Goal: Task Accomplishment & Management: Manage account settings

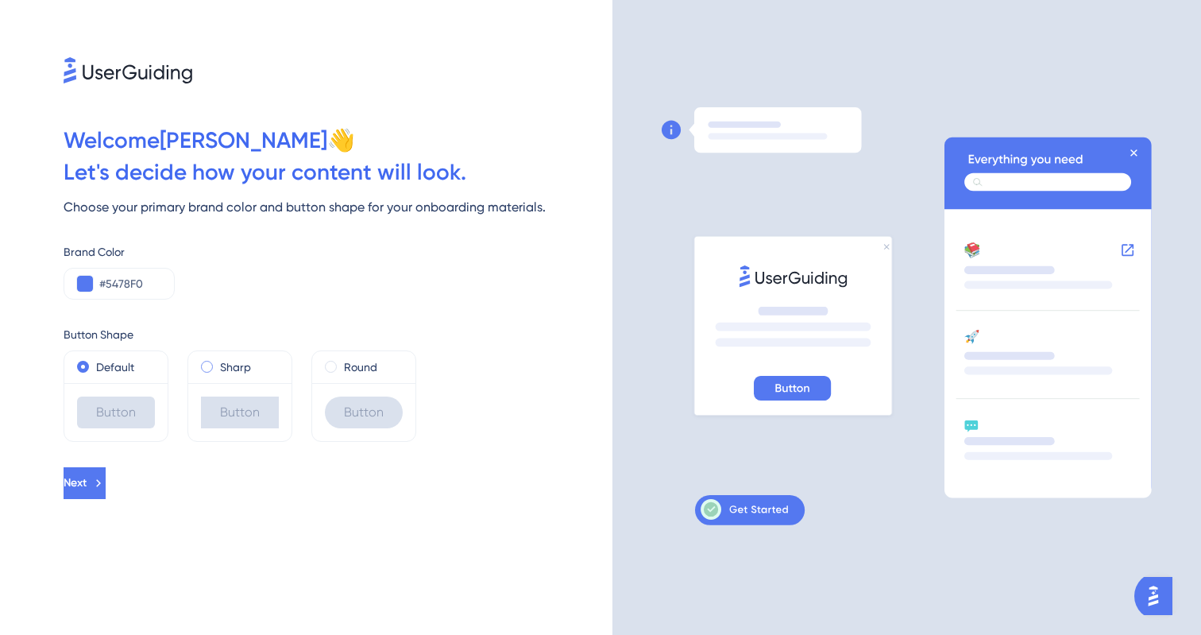
click at [215, 365] on div "Sharp" at bounding box center [240, 366] width 78 height 19
click at [361, 349] on div "Button Shape Default Button Sharp Button Round Button" at bounding box center [338, 383] width 549 height 117
click at [352, 371] on label "Round" at bounding box center [360, 366] width 33 height 19
click at [92, 373] on div "Default" at bounding box center [116, 366] width 78 height 19
click at [126, 284] on input "#5478F0" at bounding box center [130, 283] width 62 height 19
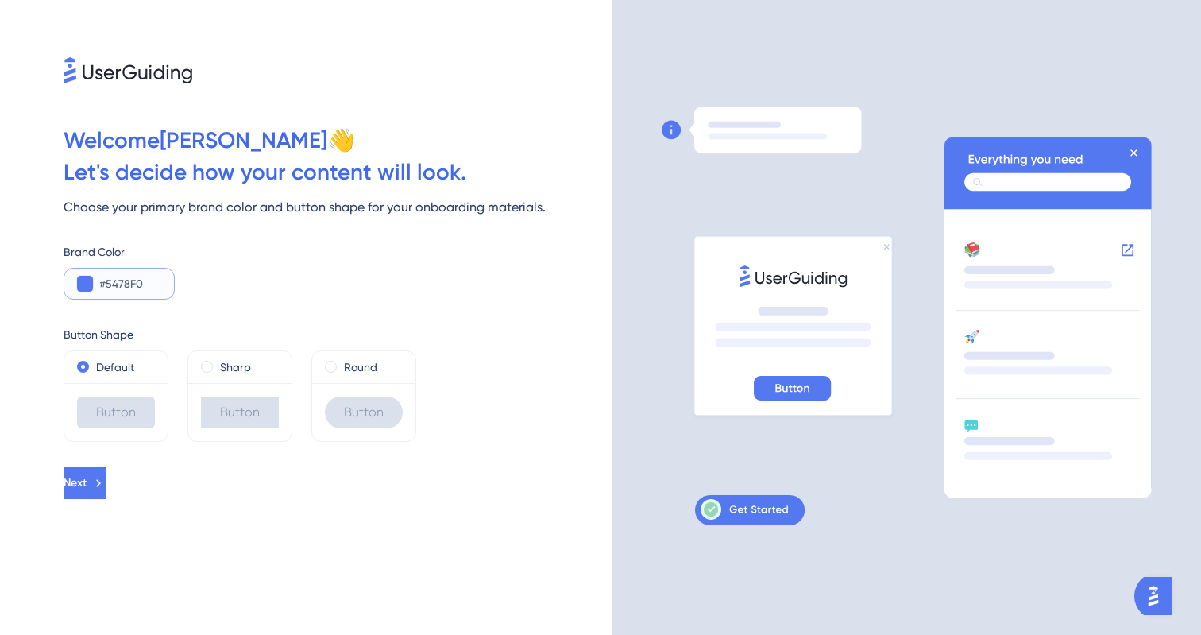
click at [100, 291] on input "#5478F0" at bounding box center [130, 283] width 62 height 19
drag, startPoint x: 109, startPoint y: 281, endPoint x: 280, endPoint y: 274, distance: 171.7
click at [280, 274] on div "Brand Color #5478F0" at bounding box center [338, 270] width 549 height 57
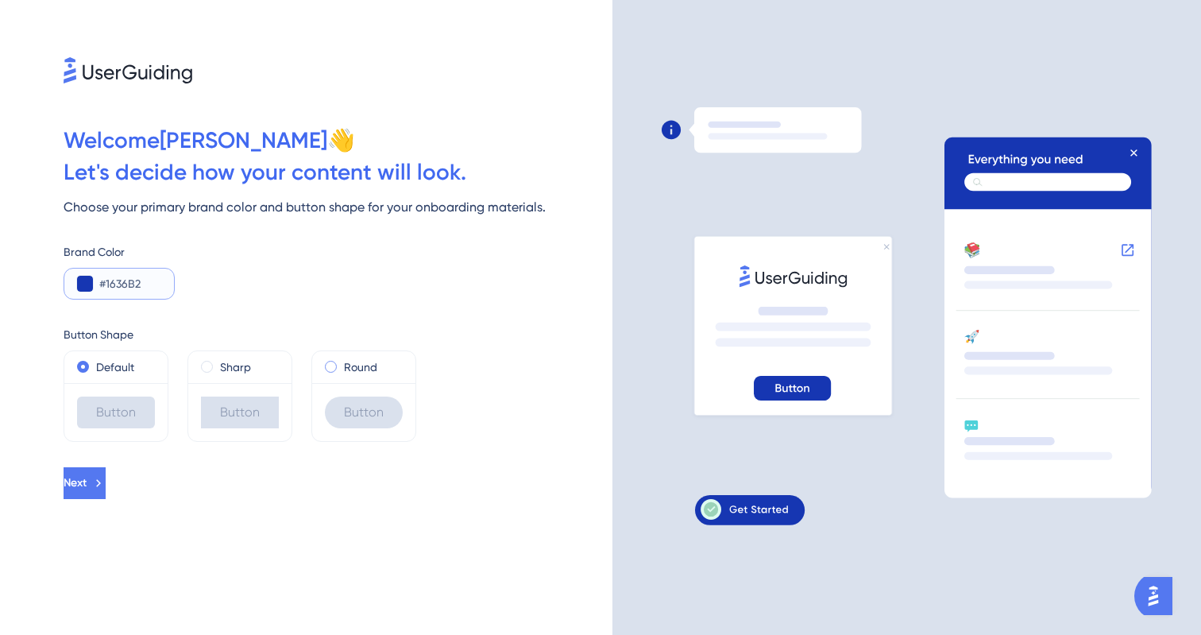
type input "#1636B2"
click at [334, 369] on span at bounding box center [331, 367] width 12 height 12
click at [342, 363] on input "radio" at bounding box center [342, 363] width 0 height 0
click at [121, 455] on div "Welcome [PERSON_NAME] 👋 Let ' s decide how your content will look. Choose your …" at bounding box center [306, 317] width 613 height 635
click at [106, 478] on icon at bounding box center [98, 483] width 14 height 14
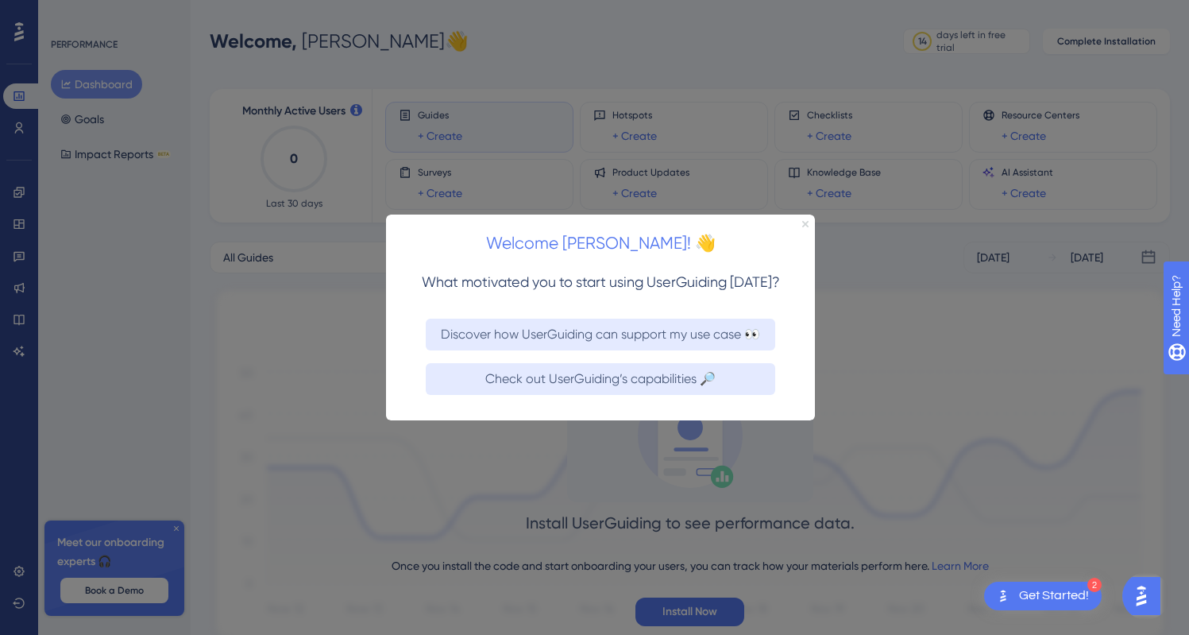
click at [802, 224] on icon "Close Preview" at bounding box center [805, 223] width 6 height 6
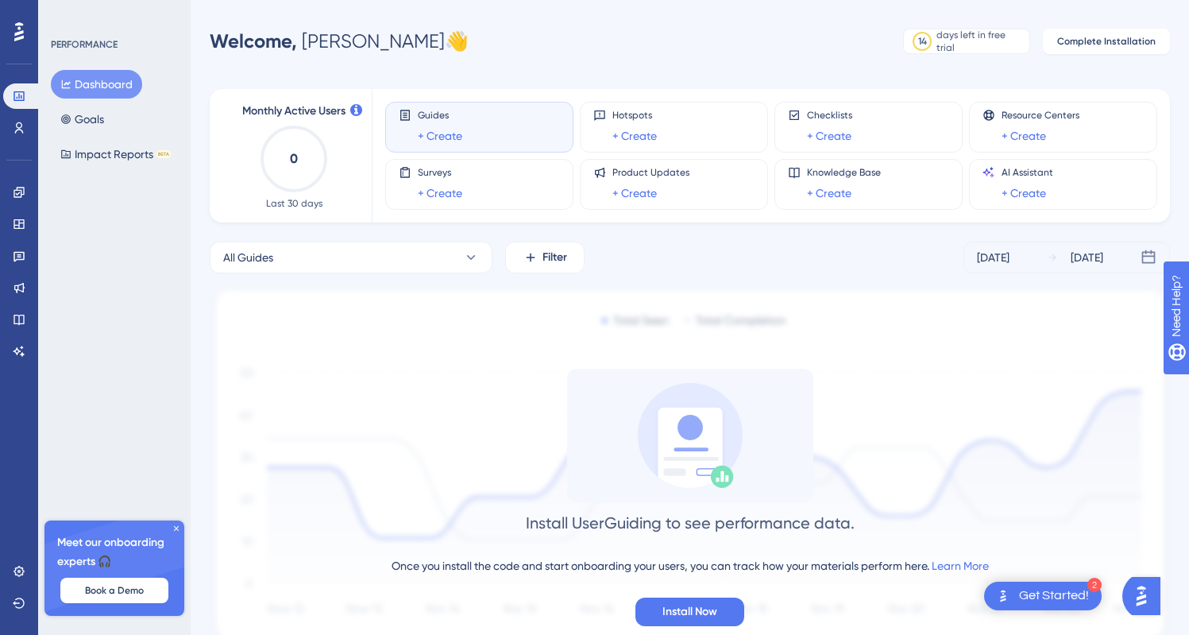
click at [176, 530] on icon at bounding box center [177, 529] width 10 height 10
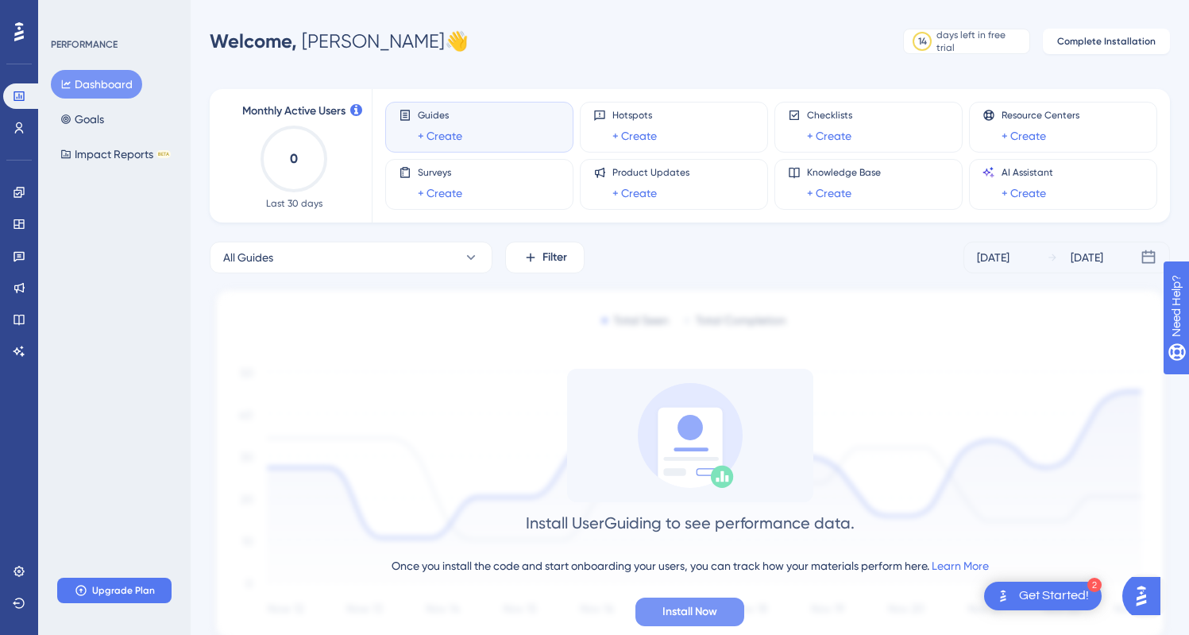
click at [671, 612] on span "Install Now" at bounding box center [690, 611] width 55 height 19
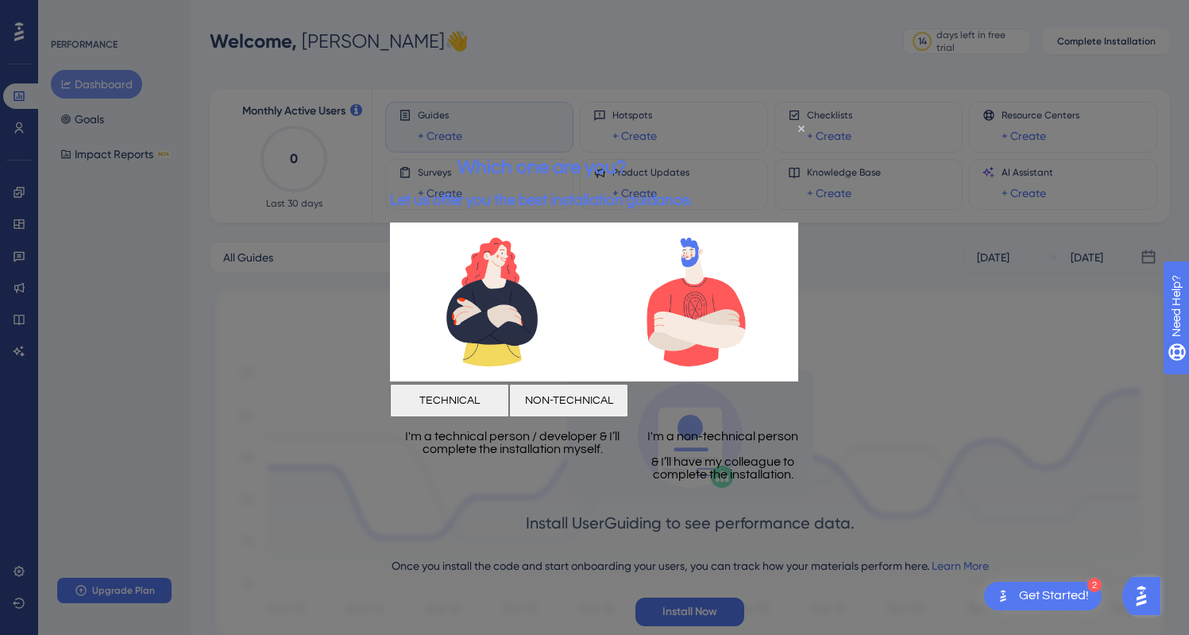
click at [504, 389] on button "TECHNICAL" at bounding box center [449, 400] width 119 height 33
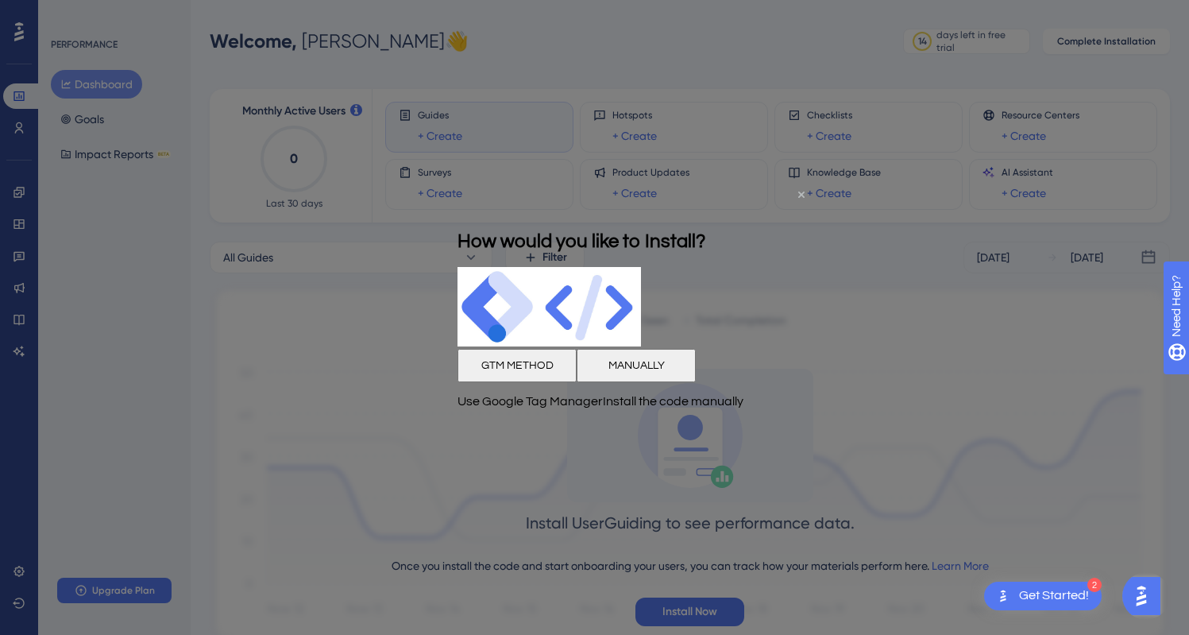
click at [799, 191] on icon "Close Preview" at bounding box center [801, 194] width 6 height 6
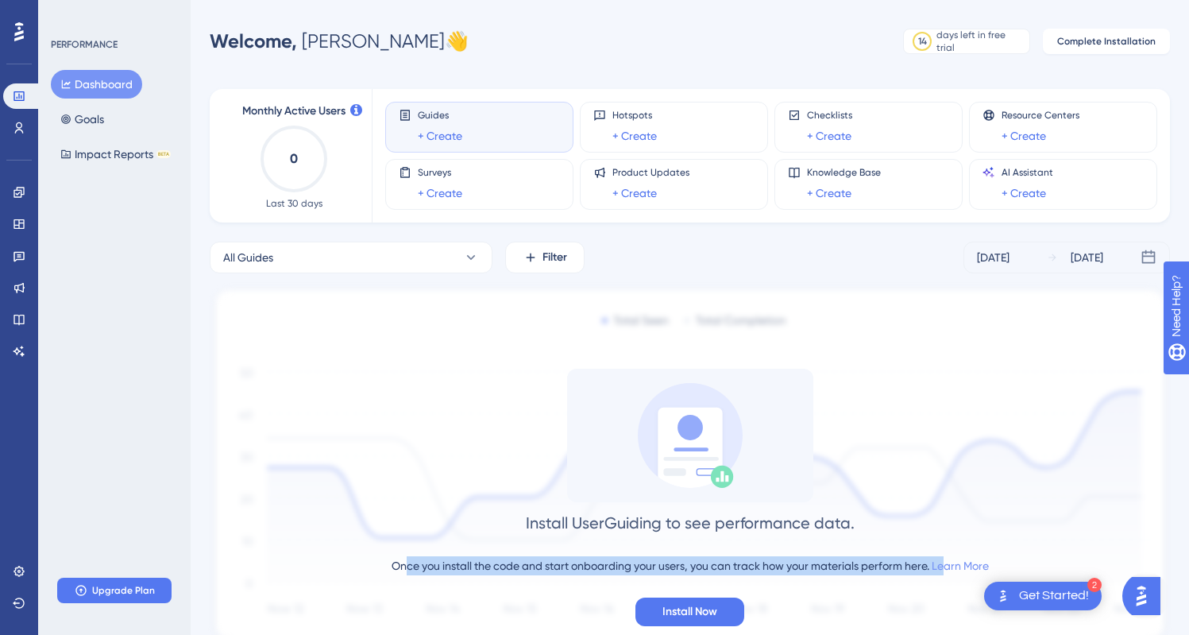
drag, startPoint x: 402, startPoint y: 566, endPoint x: 945, endPoint y: 559, distance: 542.6
click at [945, 559] on div "Once you install the code and start onboarding your users, you can track how yo…" at bounding box center [690, 565] width 597 height 19
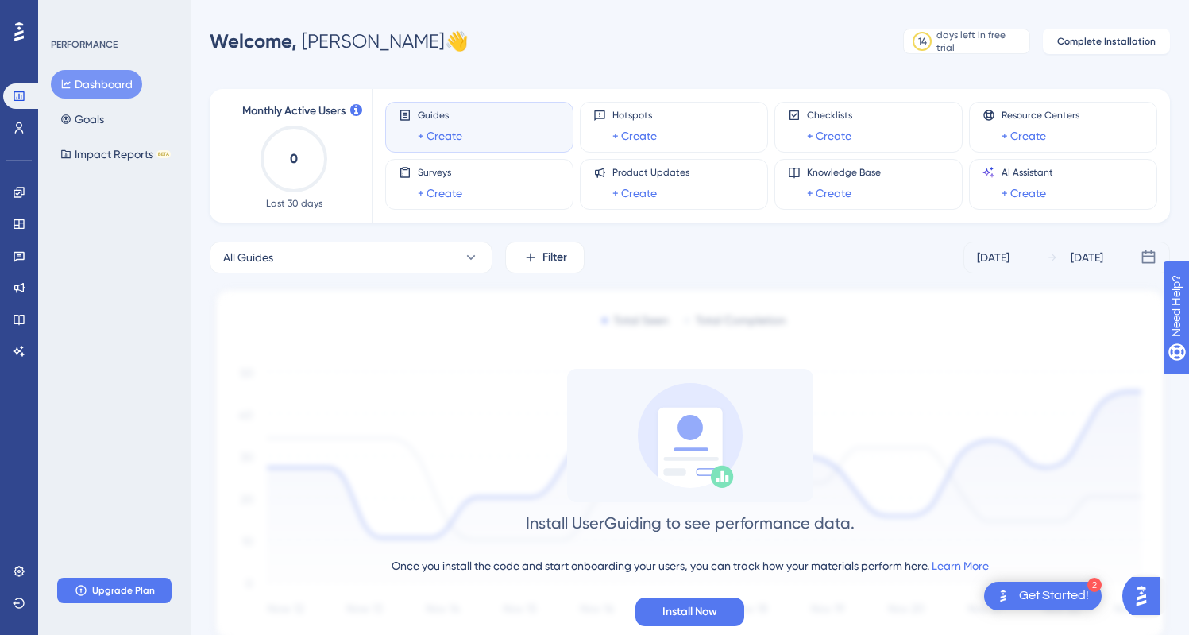
click at [1049, 597] on div "Get Started!" at bounding box center [1054, 595] width 70 height 17
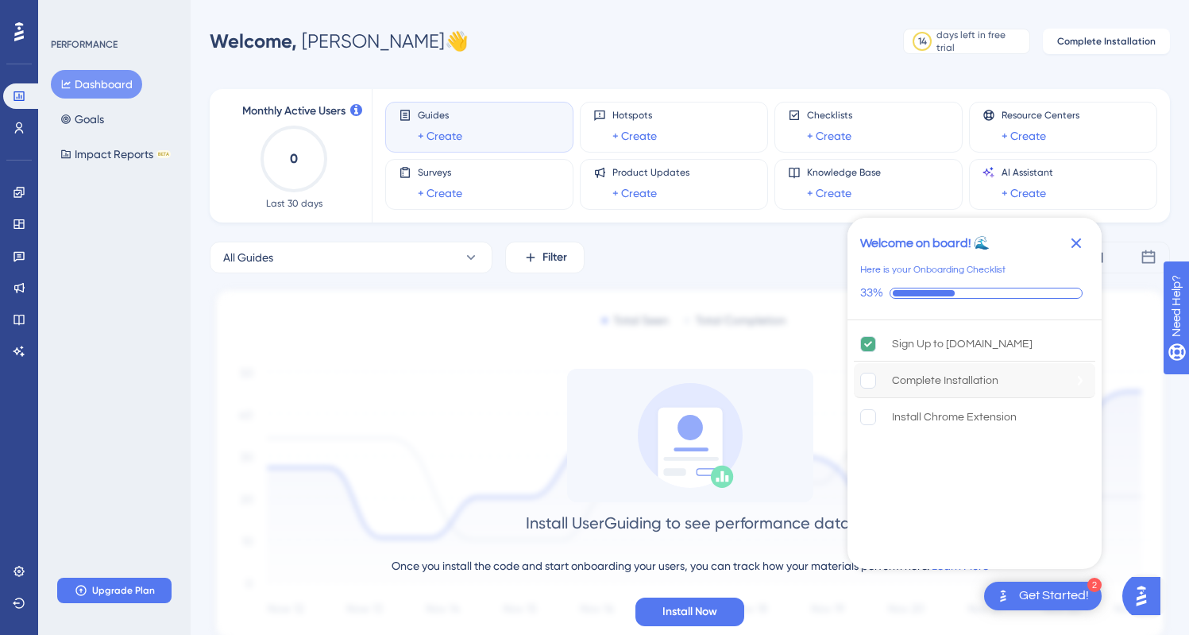
click at [978, 381] on div "Complete Installation" at bounding box center [945, 380] width 106 height 19
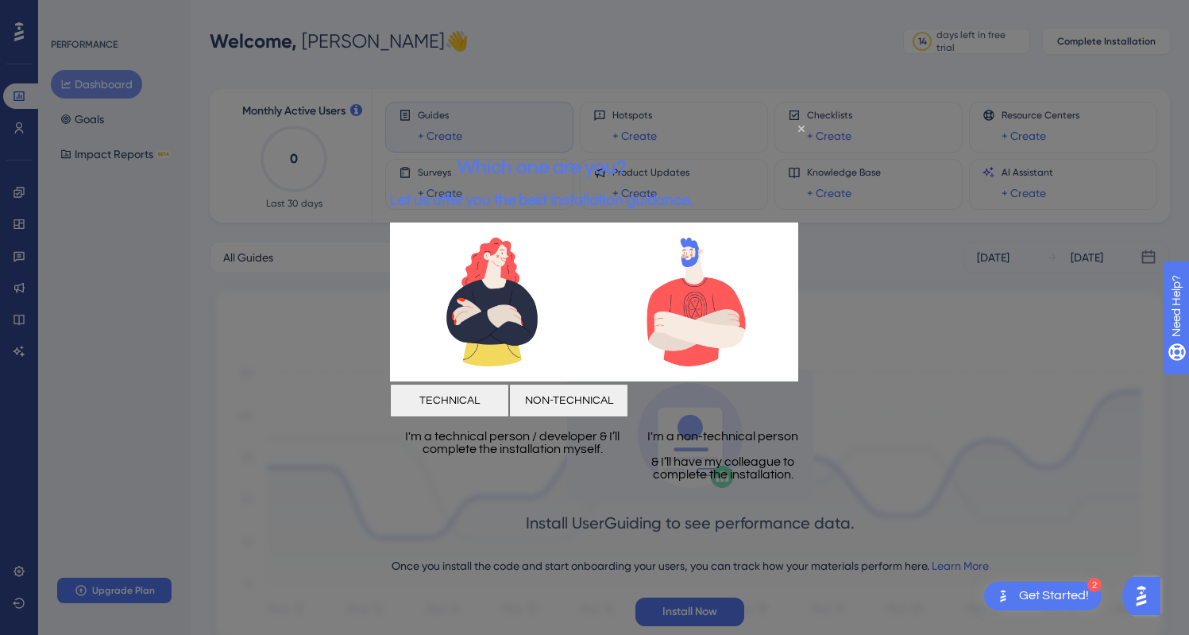
click at [494, 400] on button "TECHNICAL" at bounding box center [449, 400] width 119 height 33
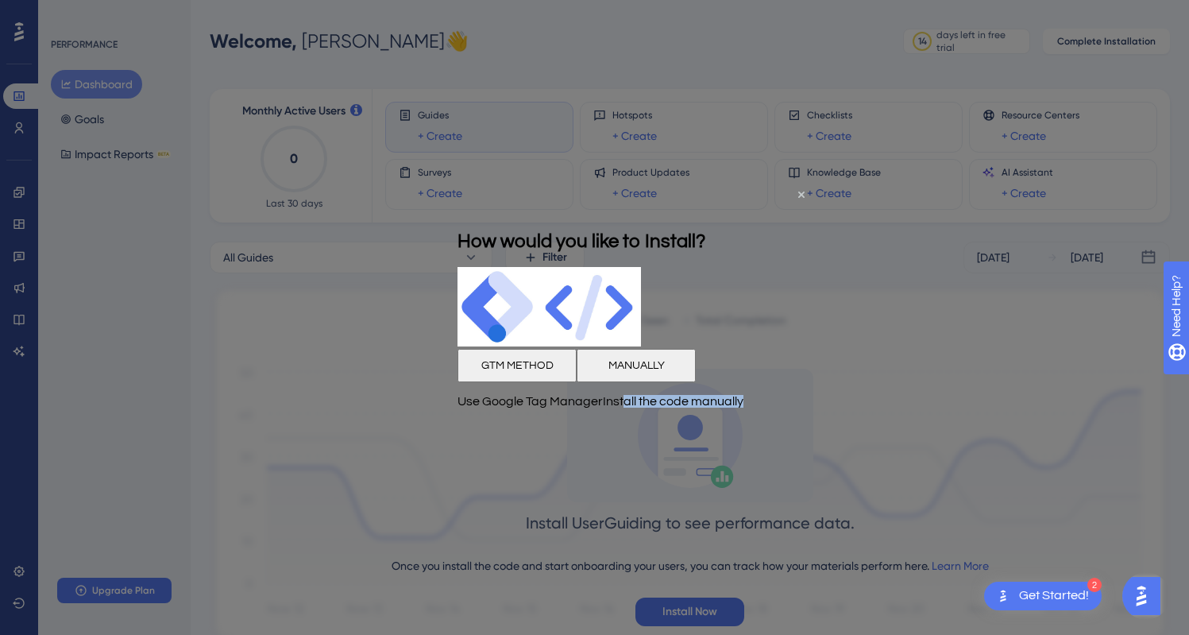
drag, startPoint x: 655, startPoint y: 415, endPoint x: 794, endPoint y: 415, distance: 139.8
click at [744, 407] on p "Install the code manually" at bounding box center [673, 400] width 141 height 13
click at [696, 371] on button "MANUALLY" at bounding box center [636, 364] width 119 height 33
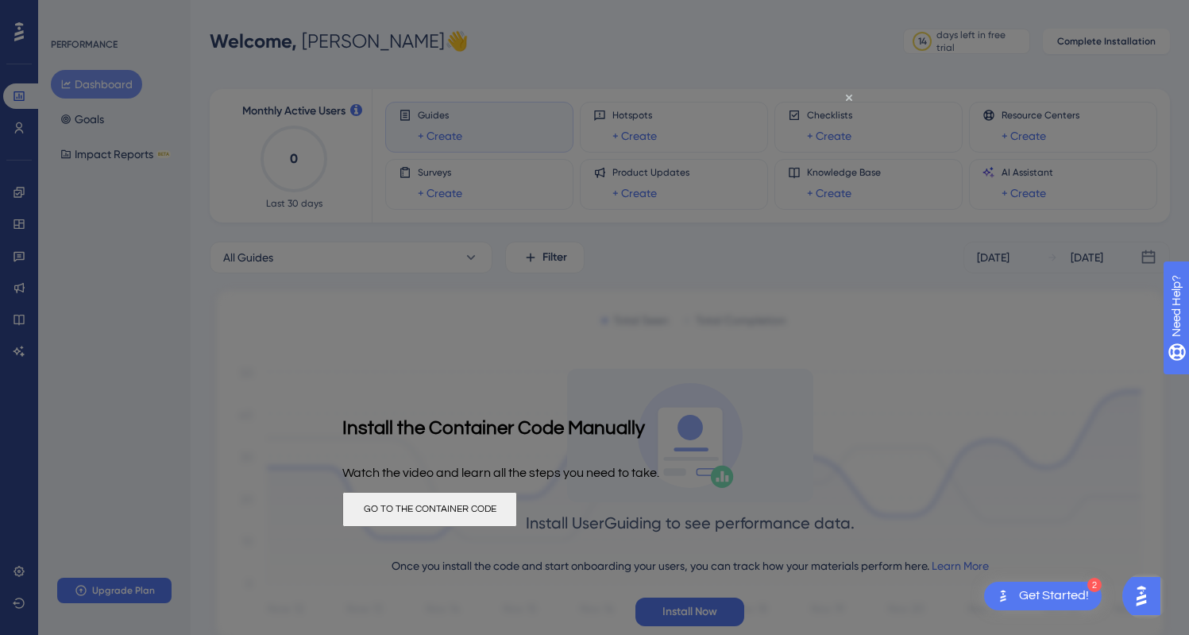
click at [517, 512] on button "GO TO THE CONTAINER CODE" at bounding box center [429, 508] width 175 height 35
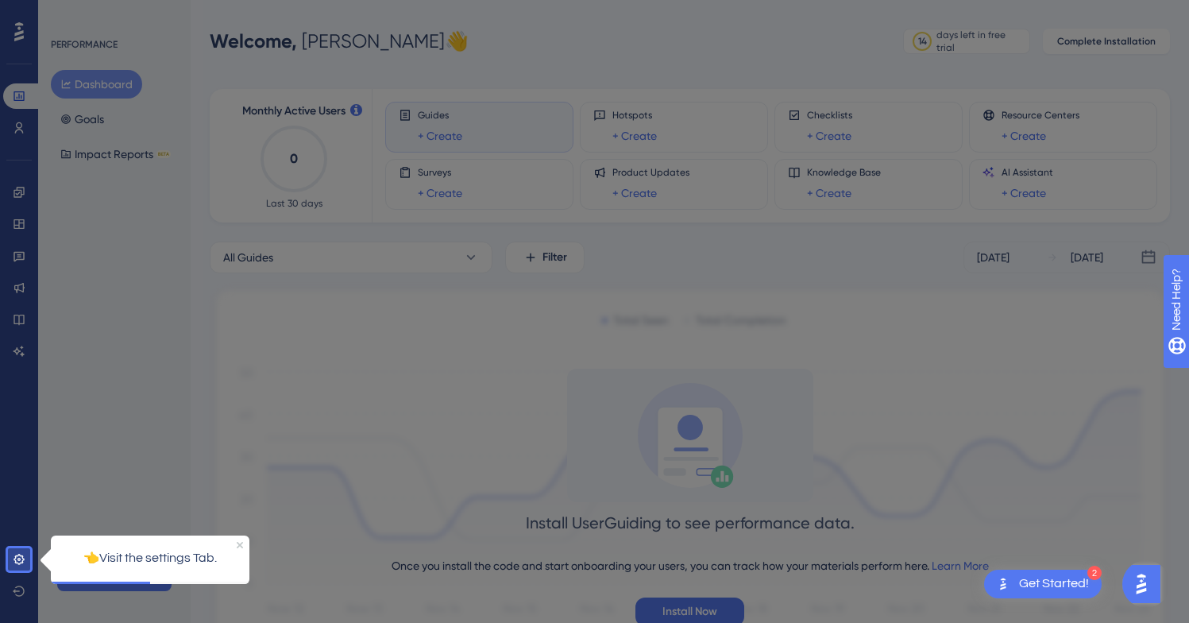
click at [195, 544] on div "👈Visit the settings Tab." at bounding box center [150, 558] width 199 height 46
click at [167, 555] on p "👈Visit the settings Tab." at bounding box center [150, 557] width 173 height 21
click at [23, 558] on icon at bounding box center [19, 559] width 10 height 10
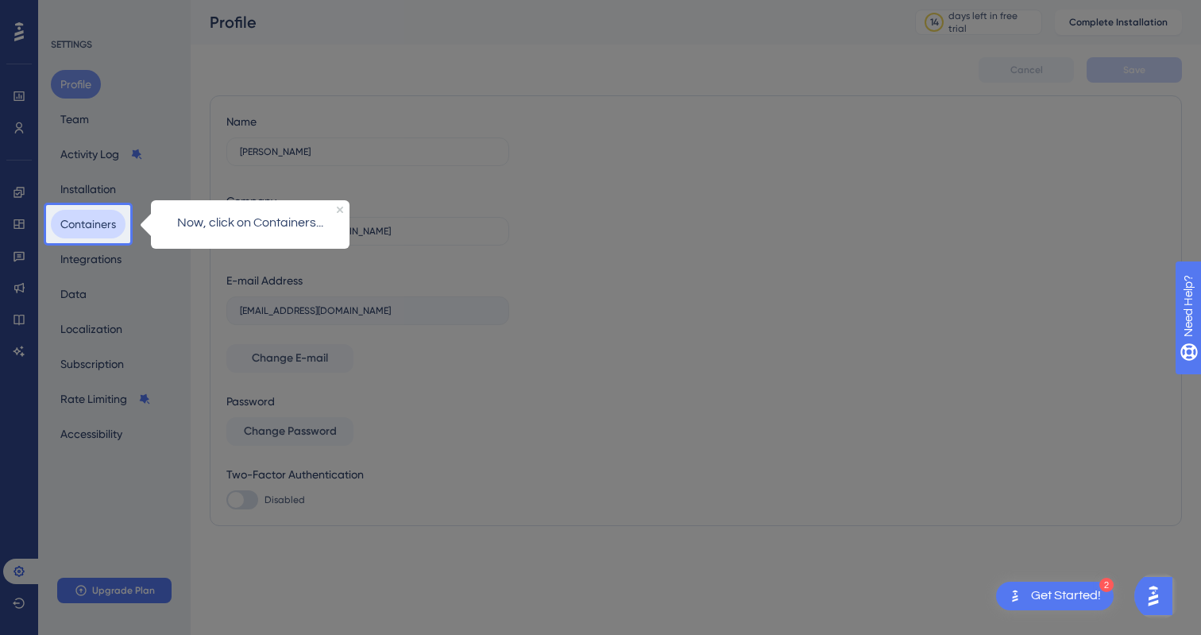
click at [93, 222] on button "Containers" at bounding box center [88, 224] width 75 height 29
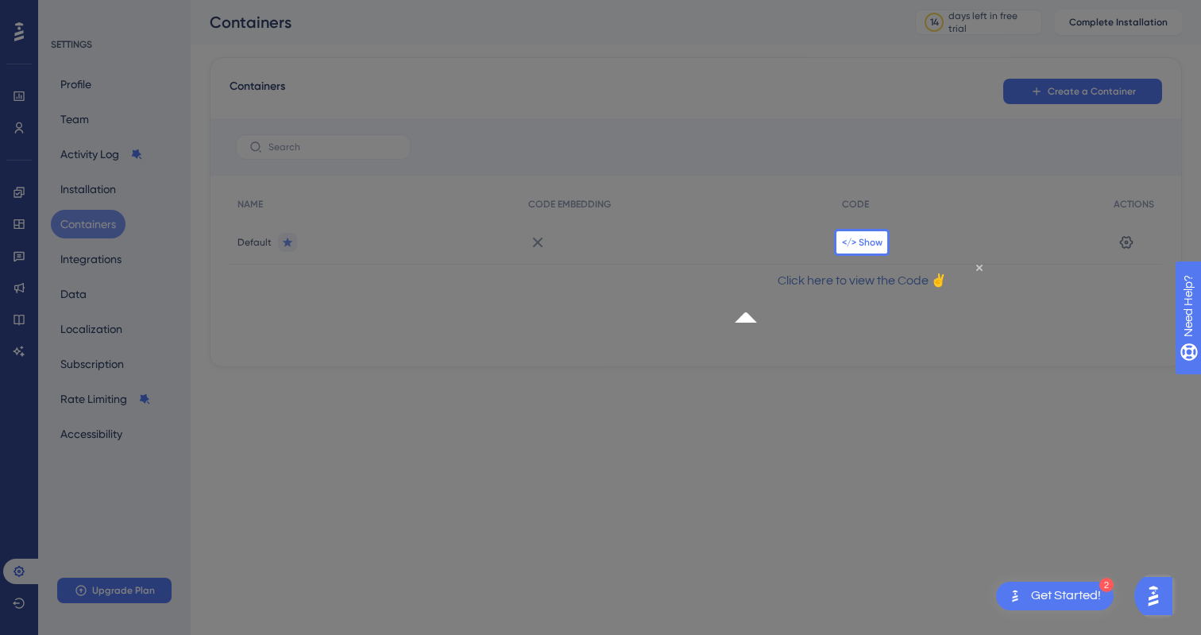
click at [860, 240] on span "</> Show" at bounding box center [862, 242] width 41 height 13
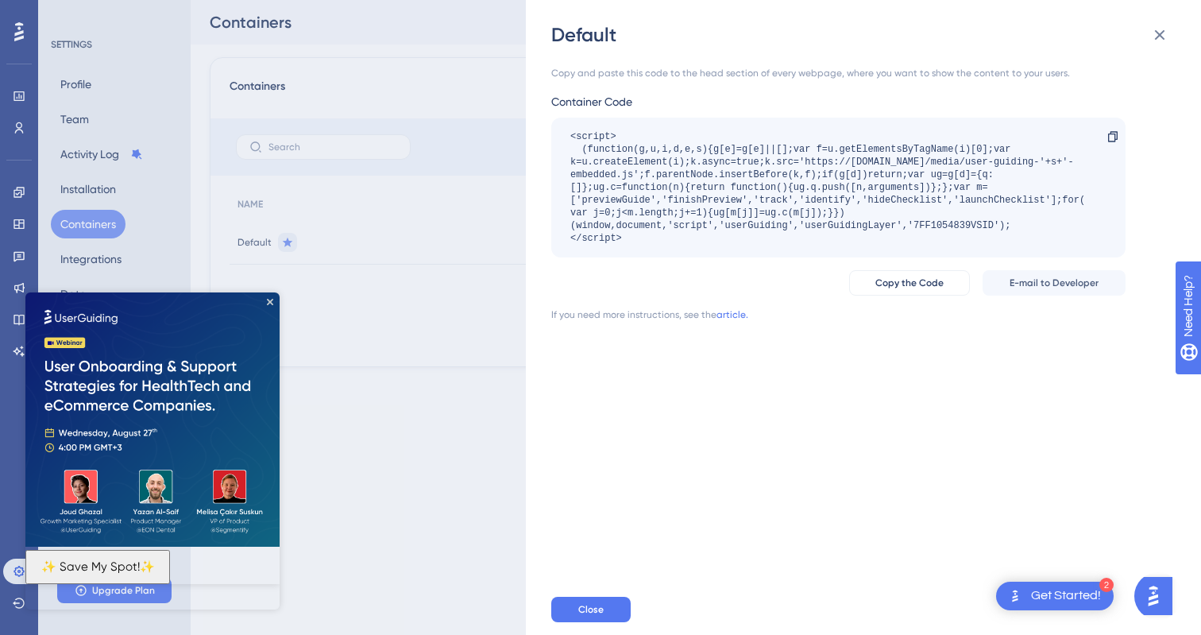
click at [1155, 34] on icon at bounding box center [1159, 34] width 19 height 19
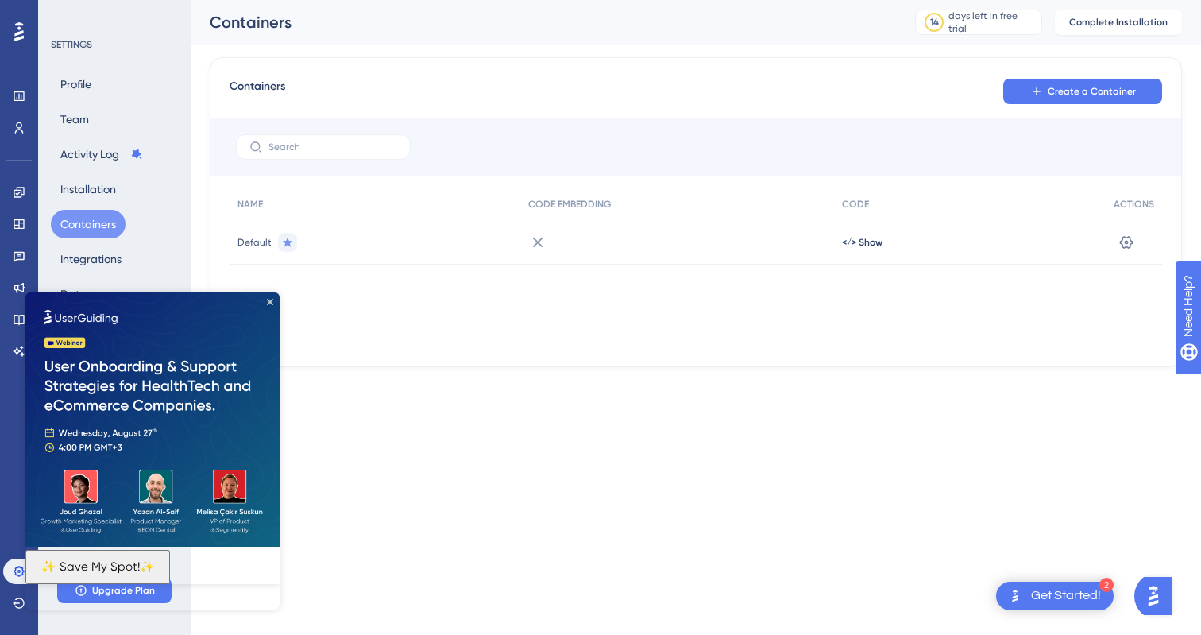
click at [126, 44] on div "SETTINGS" at bounding box center [115, 44] width 129 height 13
click at [19, 133] on icon at bounding box center [19, 128] width 13 height 13
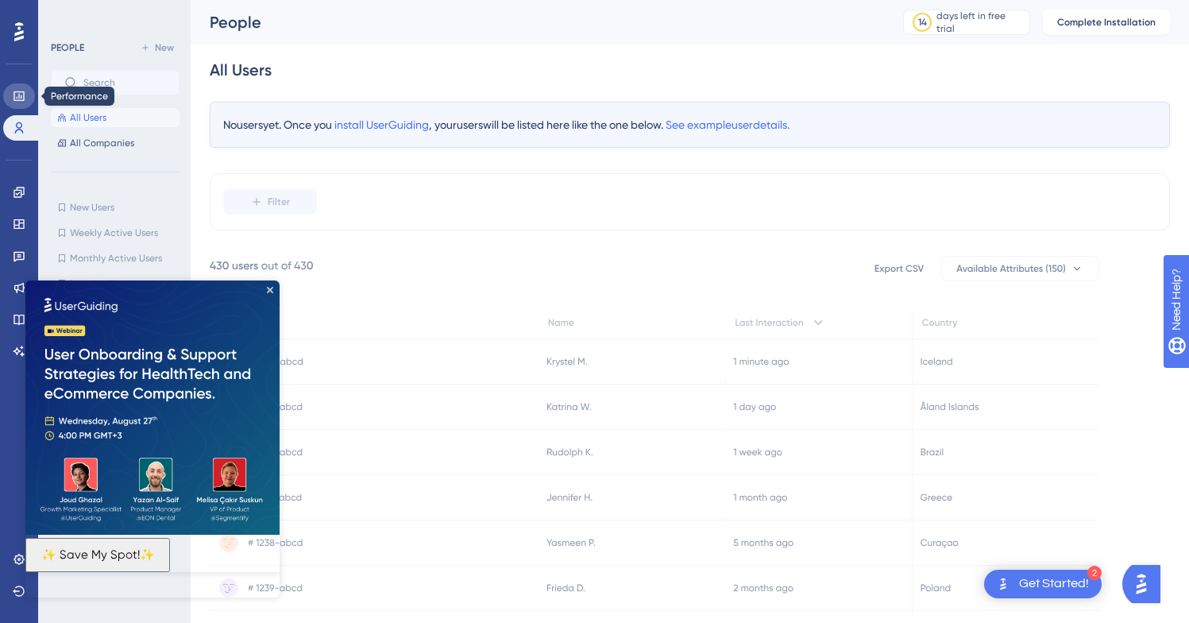
click at [23, 93] on icon at bounding box center [19, 96] width 13 height 13
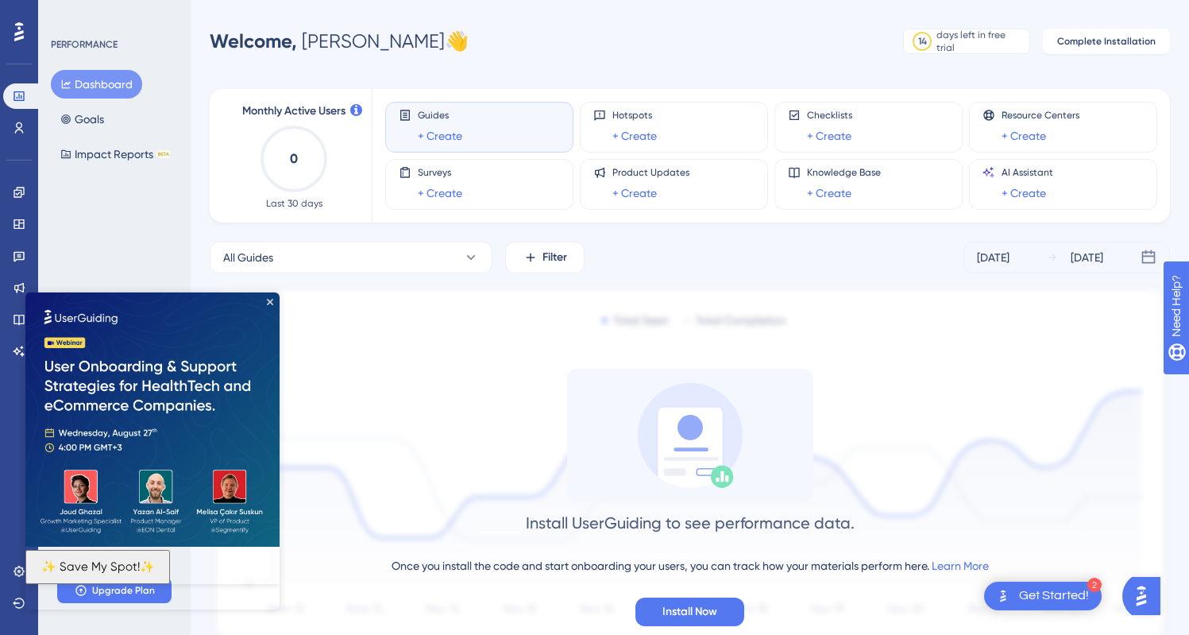
click at [273, 303] on img at bounding box center [152, 419] width 254 height 254
click at [270, 303] on icon "Close Preview" at bounding box center [270, 302] width 6 height 6
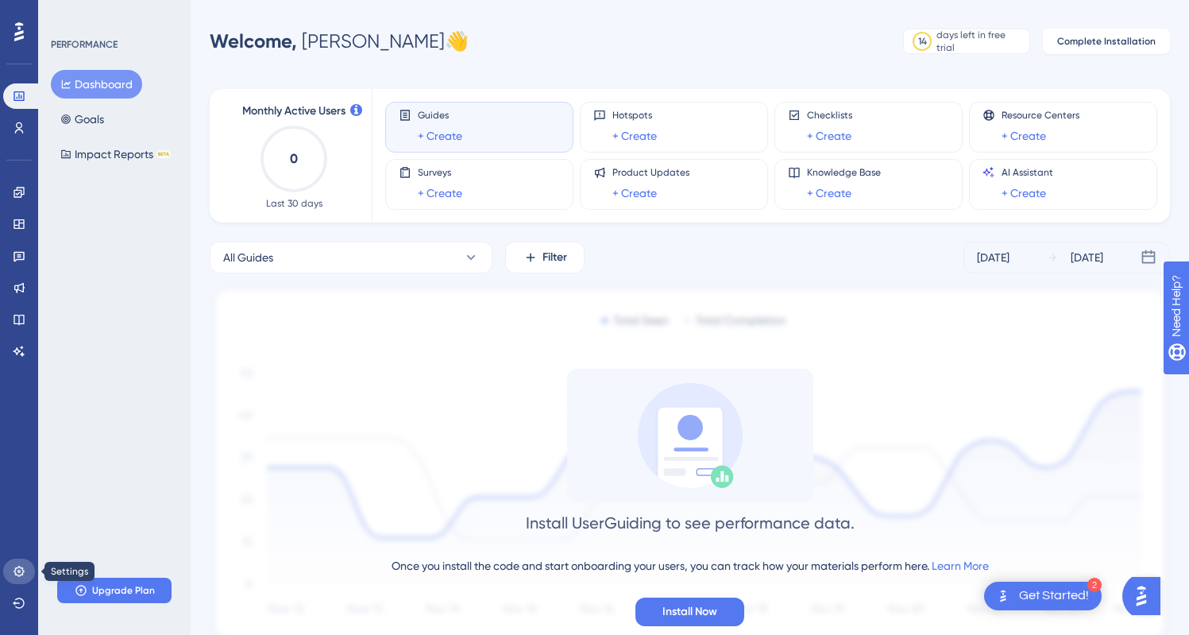
click at [18, 560] on link at bounding box center [19, 570] width 32 height 25
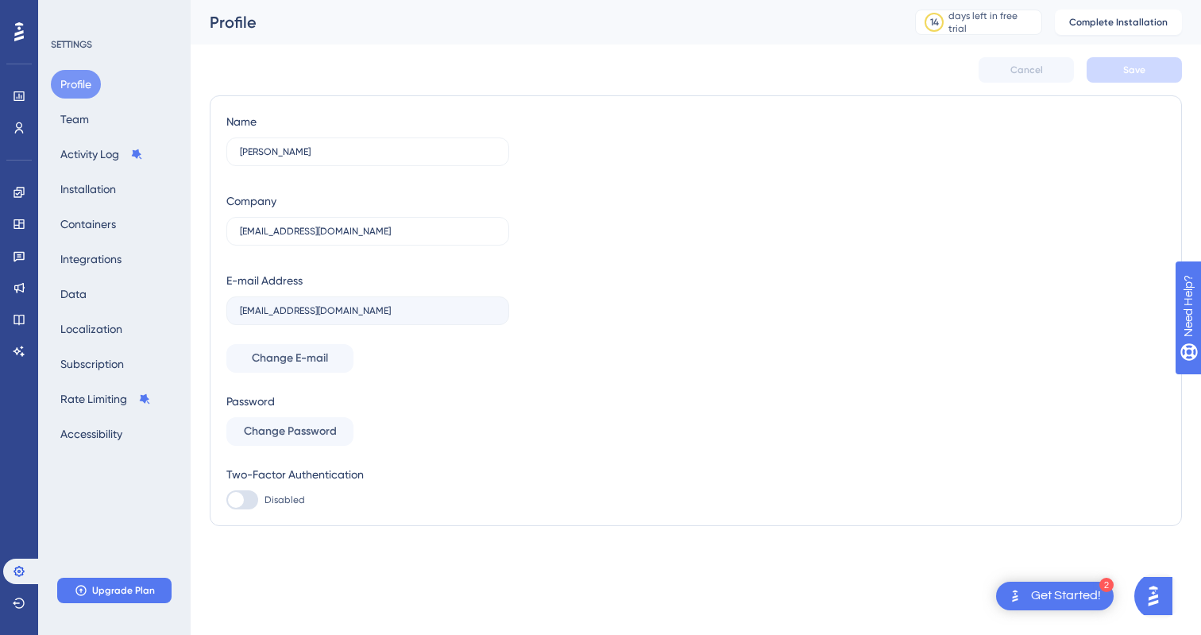
click at [25, 34] on div at bounding box center [18, 31] width 25 height 25
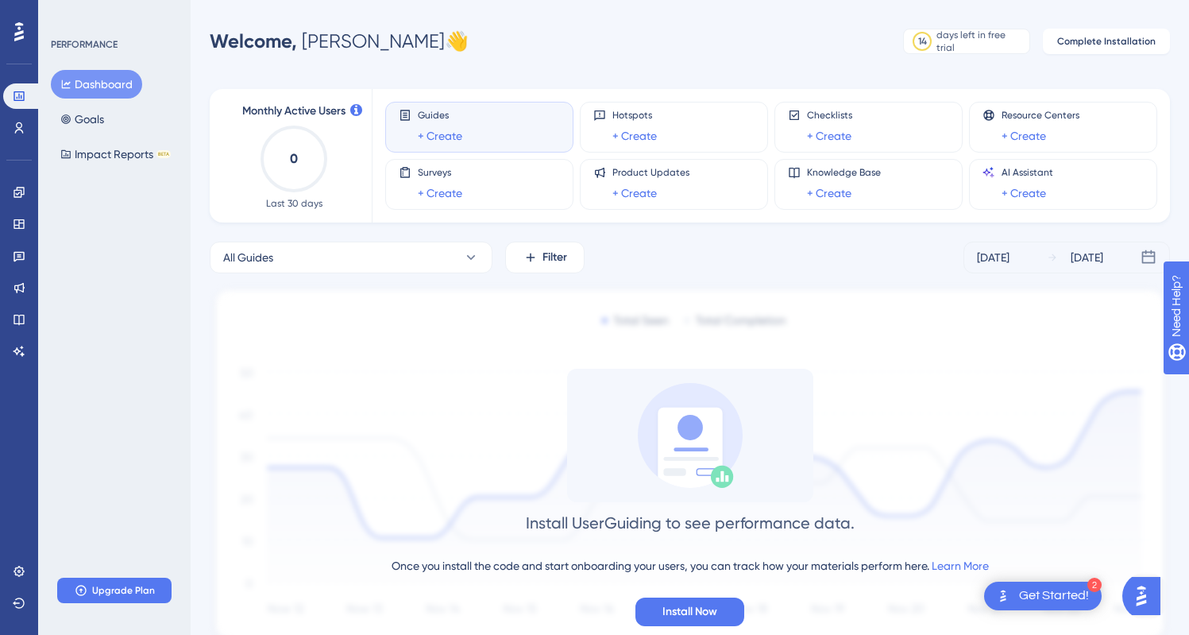
click at [3, 28] on div "Performance Users Engagement Widgets Feedback Product Updates Knowledge Base AI…" at bounding box center [19, 191] width 32 height 345
